Goal: Information Seeking & Learning: Learn about a topic

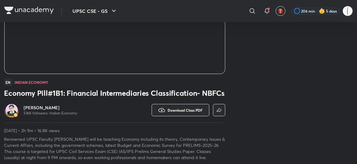
scroll to position [153, 0]
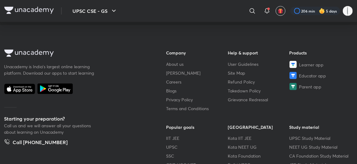
scroll to position [329, 0]
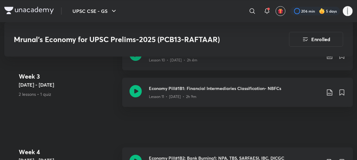
scroll to position [909, 0]
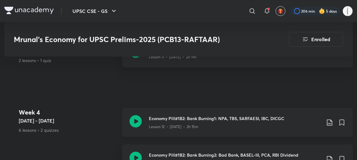
click at [131, 115] on icon at bounding box center [135, 121] width 12 height 12
